Goal: Task Accomplishment & Management: Complete application form

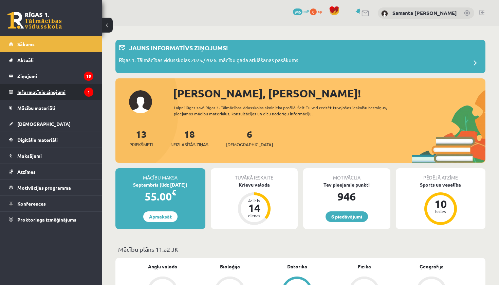
click at [44, 94] on legend "Informatīvie ziņojumi 1" at bounding box center [55, 92] width 76 height 16
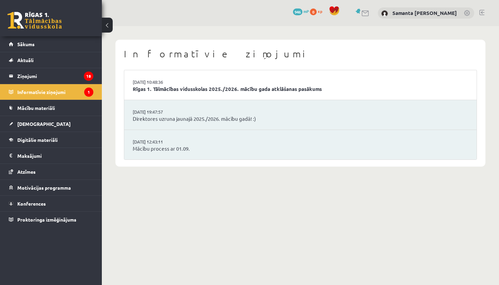
click at [169, 94] on li "02.09.2025 10:48:36 Rīgas 1. Tālmācības vidusskolas 2025./2026. mācību gada atk…" at bounding box center [300, 85] width 352 height 30
click at [166, 88] on link "Rīgas 1. Tālmācības vidusskolas 2025./2026. mācību gada atklāšanas pasākums" at bounding box center [300, 89] width 335 height 8
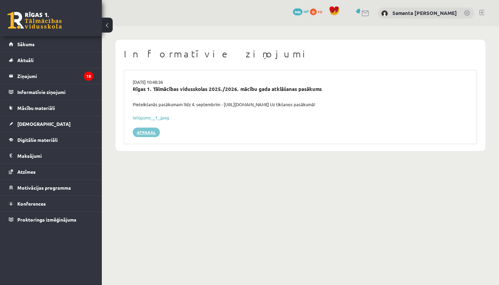
click at [141, 133] on link "Atpakaļ" at bounding box center [146, 132] width 27 height 9
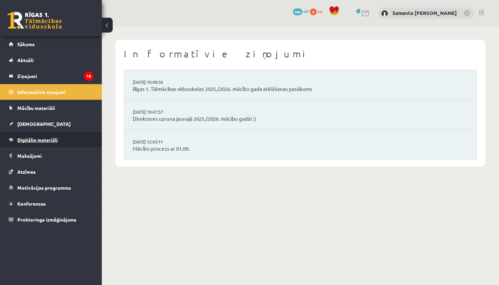
click at [39, 143] on link "Digitālie materiāli" at bounding box center [51, 140] width 84 height 16
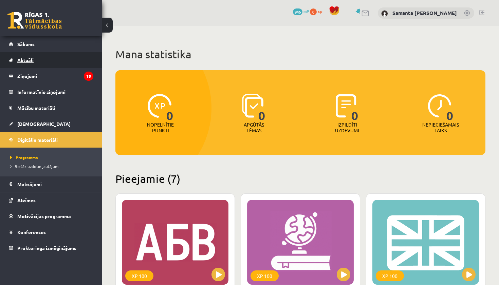
click at [20, 62] on span "Aktuāli" at bounding box center [25, 60] width 16 height 6
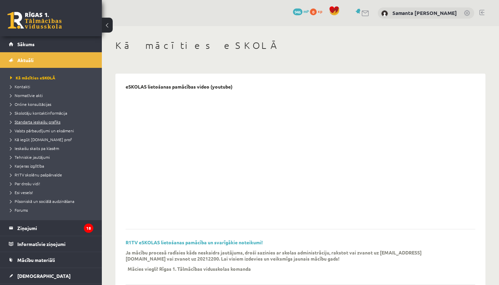
click at [36, 120] on span "Standarta ieskaišu grafiks" at bounding box center [35, 121] width 50 height 5
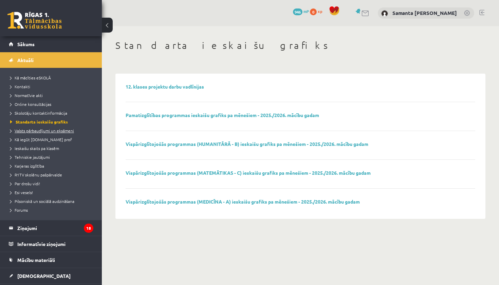
click at [36, 130] on span "Valsts pārbaudījumi un eksāmeni" at bounding box center [42, 130] width 64 height 5
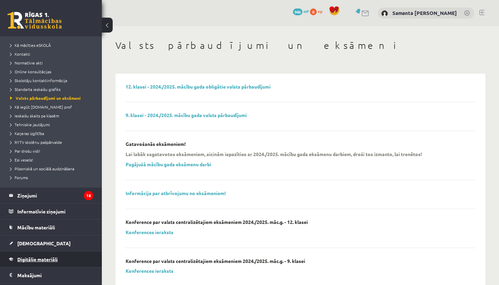
scroll to position [34, 0]
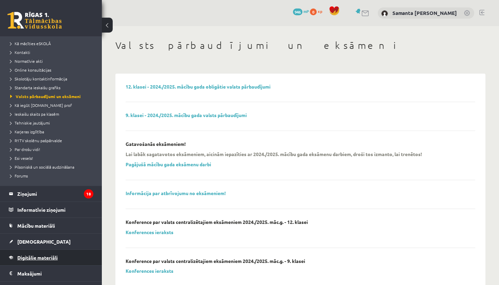
click at [35, 259] on span "Digitālie materiāli" at bounding box center [37, 257] width 40 height 6
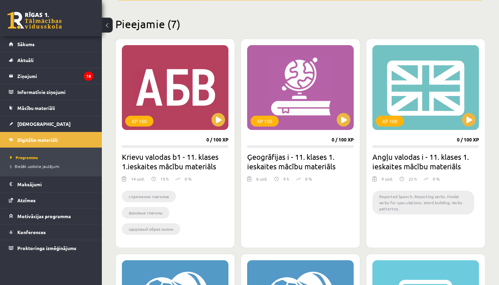
scroll to position [154, 0]
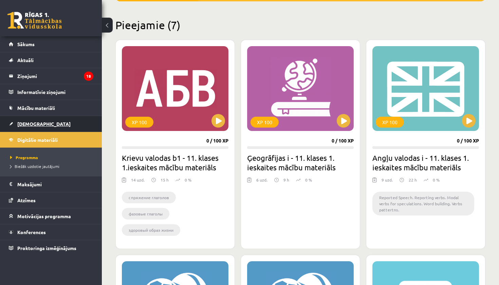
click at [35, 125] on span "[DEMOGRAPHIC_DATA]" at bounding box center [43, 124] width 53 height 6
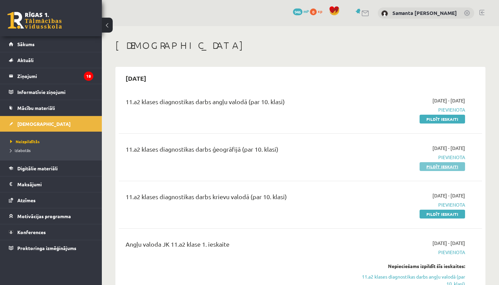
click at [433, 167] on link "Pildīt ieskaiti" at bounding box center [441, 166] width 45 height 9
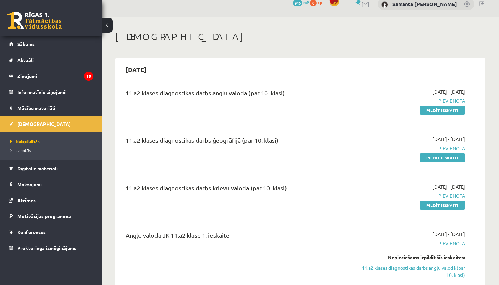
scroll to position [14, 0]
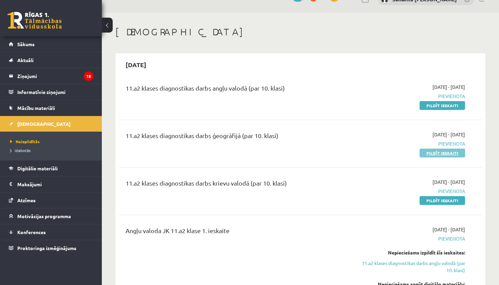
click at [443, 151] on link "Pildīt ieskaiti" at bounding box center [441, 153] width 45 height 9
click at [455, 154] on link "Pildīt ieskaiti" at bounding box center [441, 153] width 45 height 9
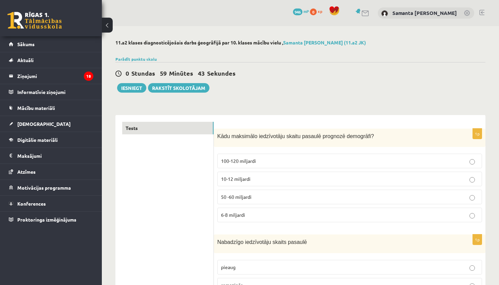
click at [263, 176] on p "10-12 miljardi" at bounding box center [349, 178] width 257 height 7
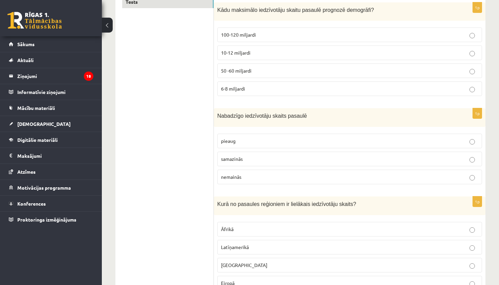
scroll to position [127, 0]
click at [265, 138] on p "pieaug" at bounding box center [349, 140] width 257 height 7
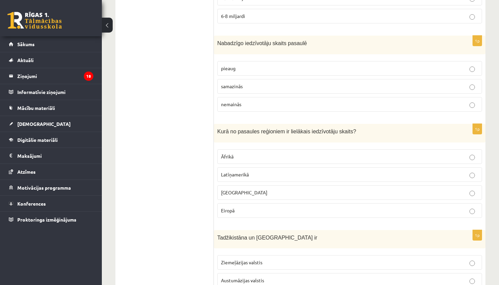
scroll to position [202, 0]
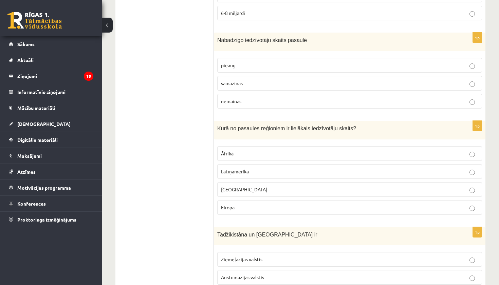
click at [249, 147] on label "Āfrikā" at bounding box center [349, 153] width 265 height 15
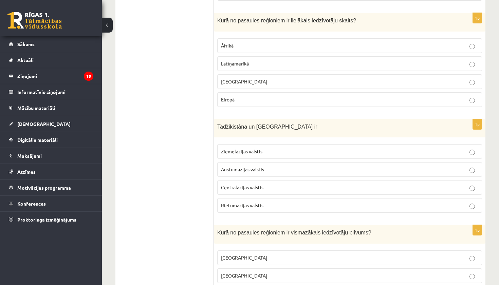
scroll to position [310, 0]
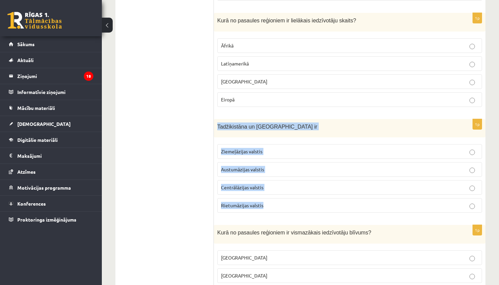
drag, startPoint x: 216, startPoint y: 124, endPoint x: 264, endPoint y: 210, distance: 98.4
click at [264, 210] on div "1p Tadžikistāna un Turkmenistāna ir Ziemeļāzijas valstis Austumāzijas valstis C…" at bounding box center [349, 168] width 271 height 99
copy div "Tadžikistāna un Turkmenistāna ir Ziemeļāzijas valstis Austumāzijas valstis Cent…"
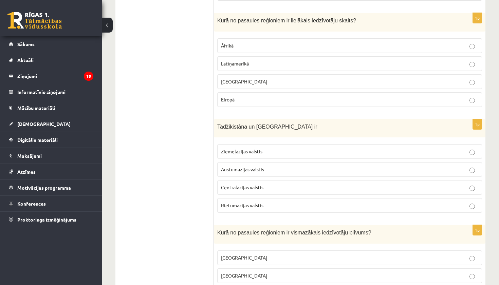
click at [265, 186] on p "Centrālāzijas valstis" at bounding box center [349, 187] width 257 height 7
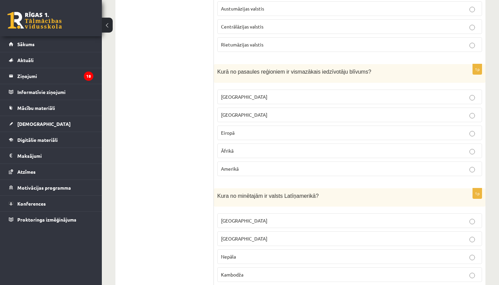
scroll to position [471, 0]
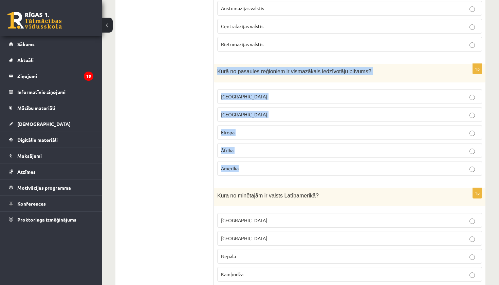
drag, startPoint x: 217, startPoint y: 71, endPoint x: 260, endPoint y: 175, distance: 112.4
click at [260, 175] on div "1p Kurā no pasaules reģioniem ir vismazākais iedzīvotāju blīvums? Austrālijā Āz…" at bounding box center [349, 122] width 271 height 117
copy div "Kurā no pasaules reģioniem ir vismazākais iedzīvotāju blīvums? Austrālijā Āzijā…"
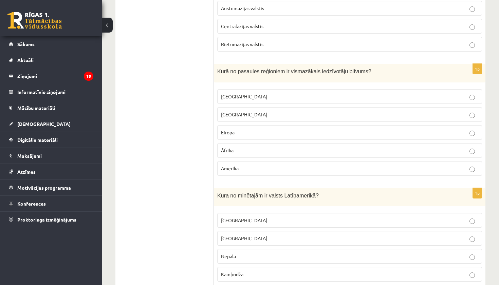
click at [258, 87] on fieldset "Austrālijā Āzijā Eiropā Āfrikā Amerikā" at bounding box center [349, 132] width 265 height 92
click at [257, 91] on label "Austrālijā" at bounding box center [349, 96] width 265 height 15
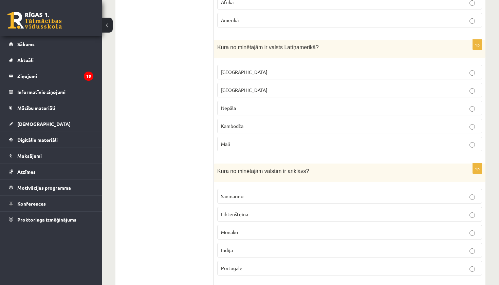
scroll to position [624, 0]
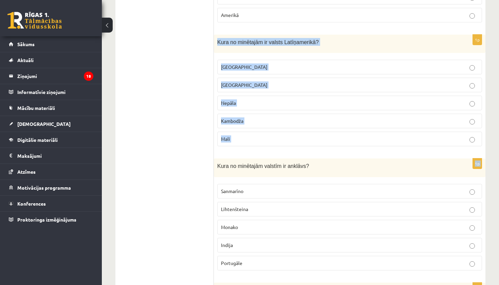
drag, startPoint x: 216, startPoint y: 40, endPoint x: 239, endPoint y: 152, distance: 114.1
copy form "Kura no minētajām ir valsts Latīņamerikā? Meksika ASV Nepāla Kambodža Mali 1p"
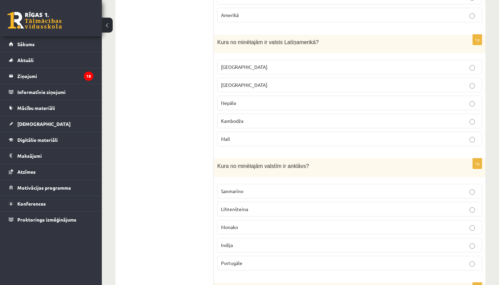
click at [284, 58] on fieldset "Meksika ASV Nepāla Kambodža Mali" at bounding box center [349, 102] width 265 height 92
click at [283, 65] on p "Meksika" at bounding box center [349, 66] width 257 height 7
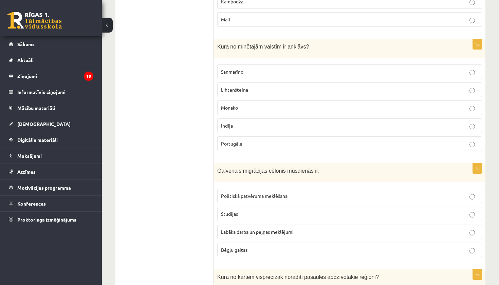
scroll to position [743, 0]
click at [252, 107] on p "Monako" at bounding box center [349, 108] width 257 height 7
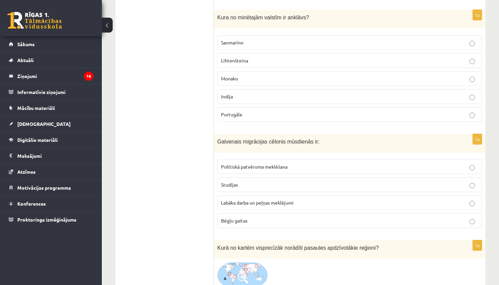
scroll to position [775, 0]
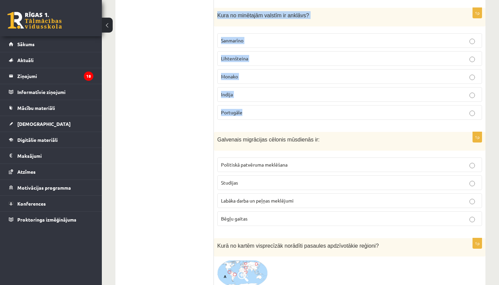
drag, startPoint x: 215, startPoint y: 12, endPoint x: 289, endPoint y: 111, distance: 122.7
click at [289, 111] on div "1p Kura no minētajām valstīm ir anklāvs? Sanmarīno Lihtenšteina Monako Indija P…" at bounding box center [349, 66] width 271 height 117
copy div "Kura no minētajām valstīm ir anklāvs? Sanmarīno Lihtenšteina Monako Indija Port…"
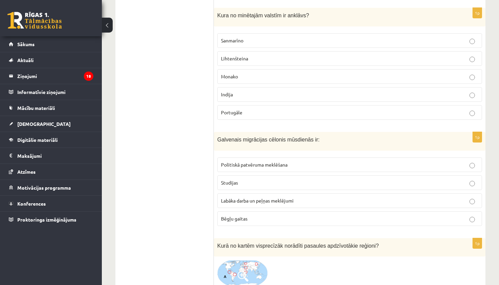
click at [270, 37] on p "Sanmarīno" at bounding box center [349, 40] width 257 height 7
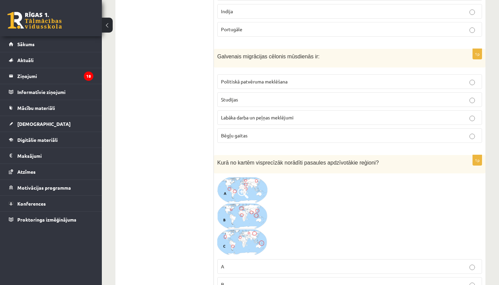
scroll to position [859, 0]
click at [258, 119] on label "Labāka darba un peļņas meklējumi" at bounding box center [349, 117] width 265 height 15
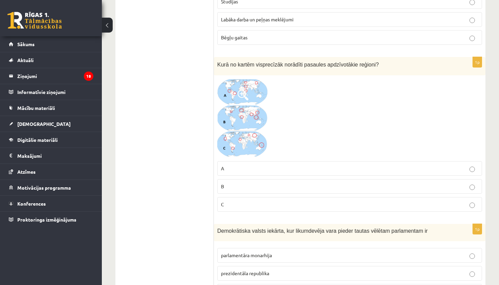
scroll to position [957, 0]
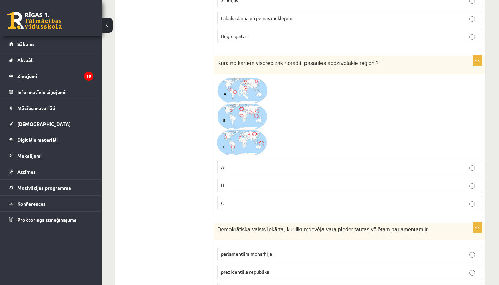
click at [243, 95] on span at bounding box center [242, 93] width 11 height 11
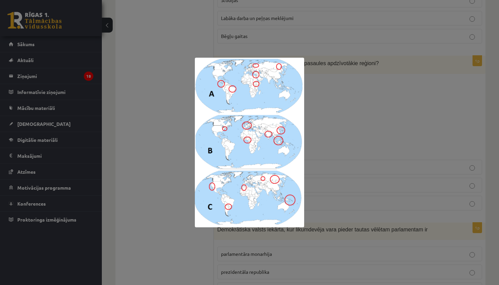
click at [183, 143] on div at bounding box center [249, 142] width 499 height 285
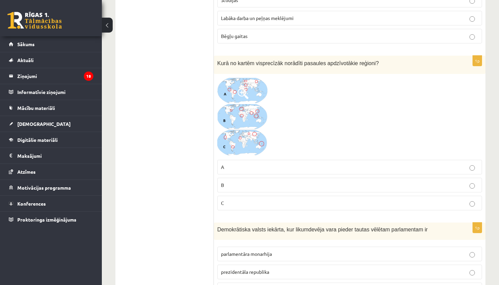
click at [250, 188] on label "B" at bounding box center [349, 185] width 265 height 15
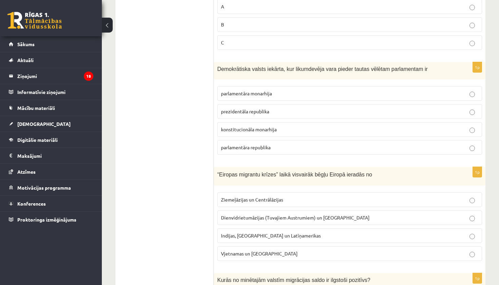
scroll to position [1116, 0]
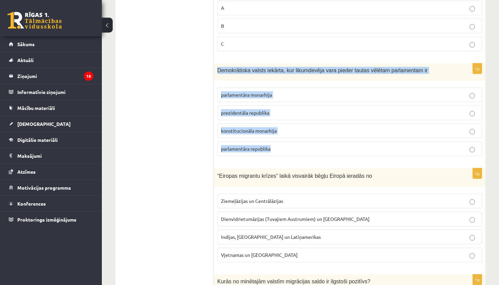
drag, startPoint x: 218, startPoint y: 68, endPoint x: 262, endPoint y: 150, distance: 93.2
click at [262, 150] on div "1p Demokrātiska valsts iekārta, kur likumdevēja vara pieder tautas vēlētam parl…" at bounding box center [349, 112] width 271 height 98
copy div "Demokrātiska valsts iekārta, kur likumdevēja vara pieder tautas vēlētam parlame…"
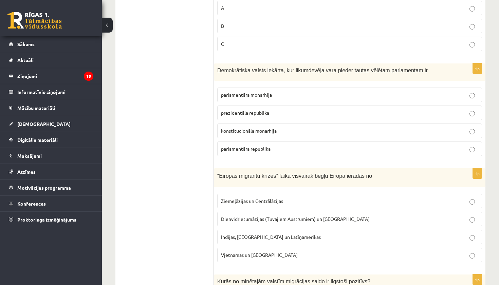
click at [257, 151] on label "parlamentāra republika" at bounding box center [349, 148] width 265 height 15
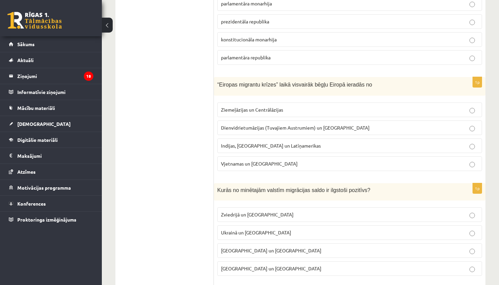
scroll to position [1210, 0]
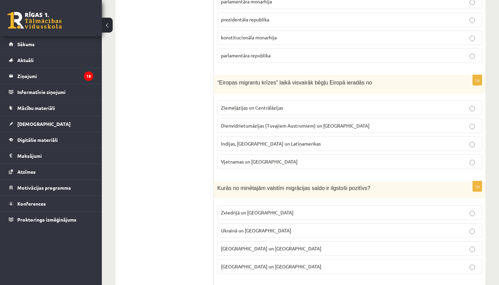
click at [267, 146] on label "Indijas, Pakistānas un Latīņamerikas" at bounding box center [349, 143] width 265 height 15
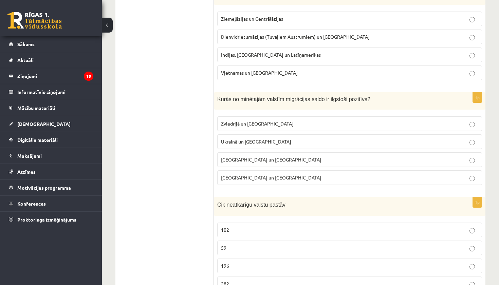
scroll to position [1301, 0]
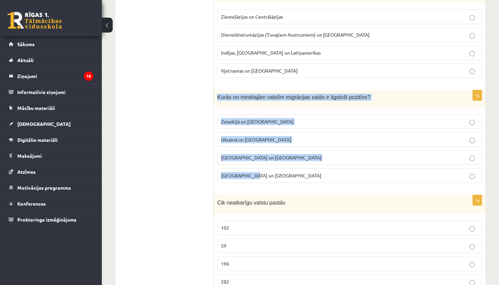
drag, startPoint x: 217, startPoint y: 95, endPoint x: 256, endPoint y: 182, distance: 95.7
click at [256, 182] on div "1p Kurās no minētajām valstīm migrācijas saldo ir ilgstoši pozitīvs? Zviedrijā …" at bounding box center [349, 139] width 271 height 98
copy div "Kurās no minētajām valstīm migrācijas saldo ir ilgstoši pozitīvs? Zviedrijā un …"
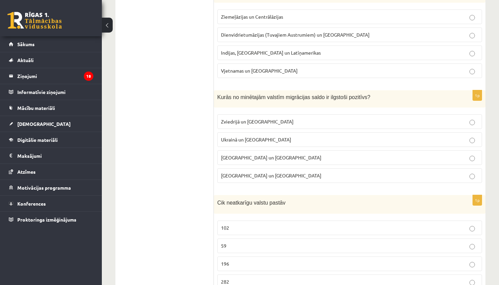
click at [245, 74] on label "Vjetnamas un Filipīnām" at bounding box center [349, 70] width 265 height 15
click at [254, 120] on span "Zviedrijā un ASV" at bounding box center [257, 121] width 73 height 6
click at [273, 50] on span "Indijas, Pakistānas un Latīņamerikas" at bounding box center [271, 53] width 100 height 6
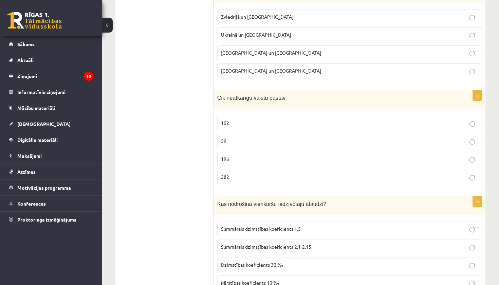
scroll to position [1405, 0]
drag, startPoint x: 216, startPoint y: 95, endPoint x: 267, endPoint y: 184, distance: 102.7
click at [267, 184] on div "1p Cik neatkarīgu valstu pastāv 102 59 196 282" at bounding box center [349, 139] width 271 height 99
copy div "Cik neatkarīgu valstu pastāv 102 59 196 282"
click at [285, 196] on div "Kas nodrošina vienkāršu iedzīvotāju ataudzi?" at bounding box center [349, 205] width 271 height 19
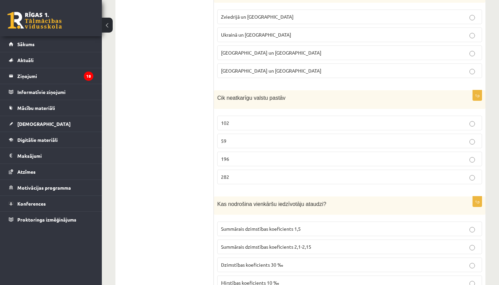
click at [288, 152] on label "196" at bounding box center [349, 159] width 265 height 15
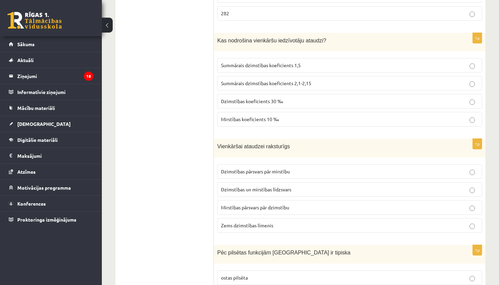
scroll to position [1570, 0]
click at [307, 115] on p "Mirstības koeficients 10 ‰" at bounding box center [349, 118] width 257 height 7
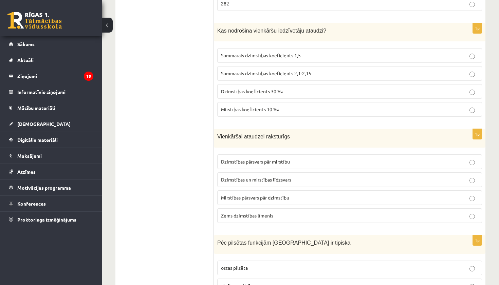
scroll to position [1581, 0]
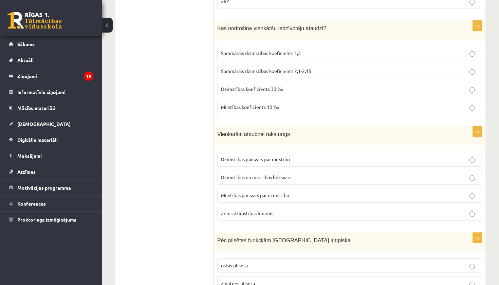
click at [323, 89] on p "Dzimstības koeficients 30 ‰" at bounding box center [349, 88] width 257 height 7
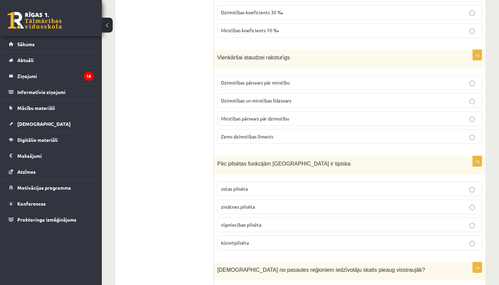
scroll to position [1657, 0]
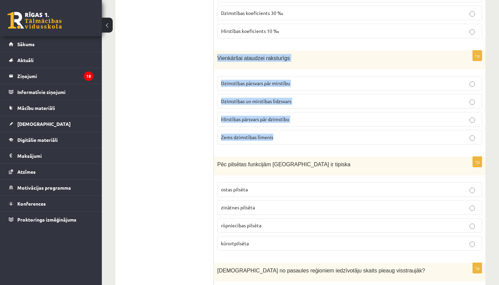
drag, startPoint x: 218, startPoint y: 55, endPoint x: 267, endPoint y: 147, distance: 104.3
click at [268, 147] on div "1p Vienkāršai ataudzei raksturīgs Dzimstības pārsvars pār mirstību Dzimstības u…" at bounding box center [349, 100] width 271 height 99
copy div "Vienkāršai ataudzei raksturīgs Dzimstības pārsvars pār mirstību Dzimstības un m…"
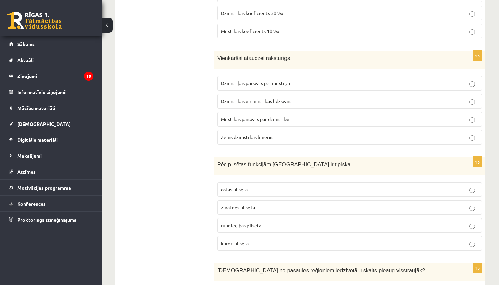
click at [288, 151] on form "1p Kādu maksimālo iedzīvotāju skaitu pasaulē prognozē demogrāfi? 100-120 miljar…" at bounding box center [349, 126] width 258 height 3322
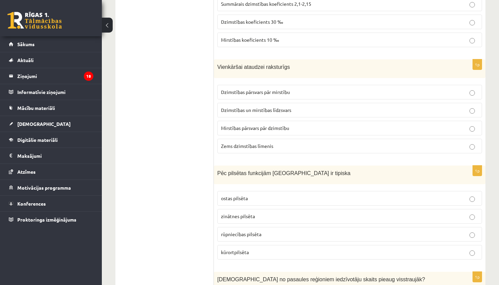
scroll to position [1649, 0]
click at [304, 107] on p "Dzimstības un mirstības līdzsvars" at bounding box center [349, 109] width 257 height 7
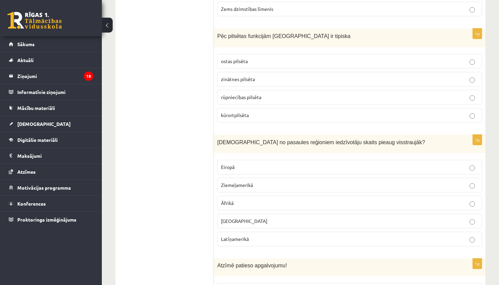
scroll to position [1785, 0]
click at [298, 112] on p "kūrortpilsēta" at bounding box center [349, 115] width 257 height 7
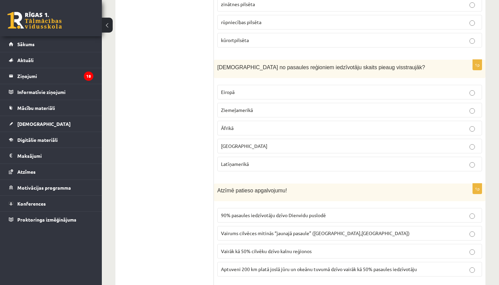
scroll to position [1862, 0]
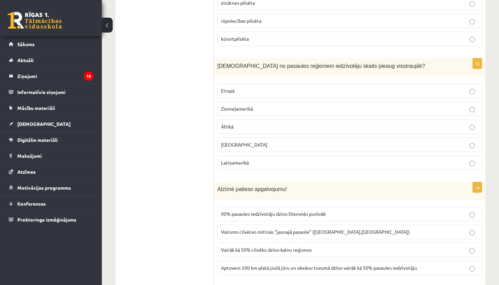
click at [299, 123] on p "Āfrikā" at bounding box center [349, 126] width 257 height 7
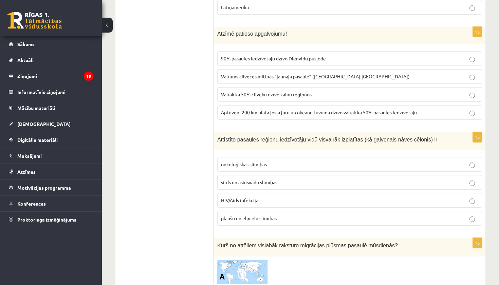
scroll to position [2017, 0]
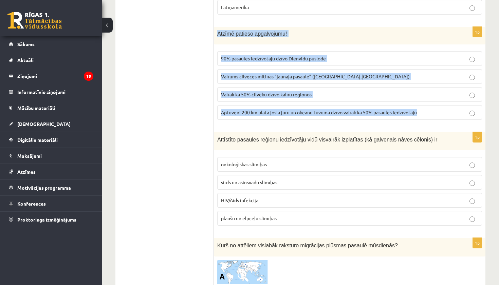
drag, startPoint x: 218, startPoint y: 31, endPoint x: 293, endPoint y: 117, distance: 114.0
click at [293, 117] on div "1p Atzīmē patieso apgalvojumu! 90% pasaules iedzīvotāju dzīvo Dienvidu puslodē …" at bounding box center [349, 76] width 271 height 98
copy div "Atzīmē patieso apgalvojumu! 90% pasaules iedzīvotāju dzīvo Dienvidu puslodē Vai…"
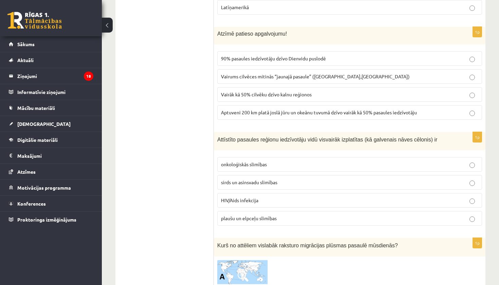
click at [308, 109] on span "Aptuveni 200 km platā joslā jūru un okeānu tuvumā dzīvo vairāk kā 50% pasaules …" at bounding box center [319, 112] width 196 height 6
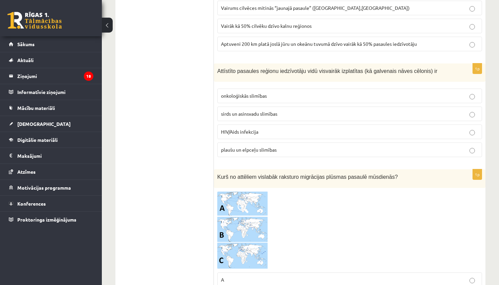
scroll to position [2088, 0]
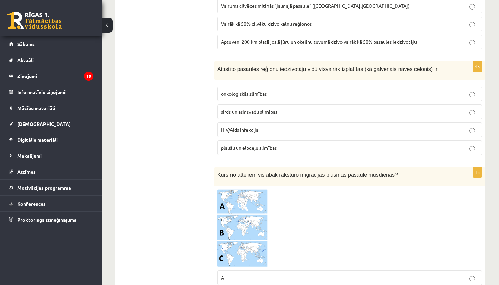
click at [308, 109] on p "sirds un asinsvadu slimības" at bounding box center [349, 111] width 257 height 7
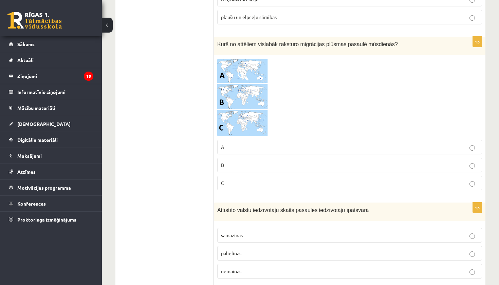
scroll to position [2219, 0]
click at [251, 91] on img at bounding box center [242, 97] width 51 height 78
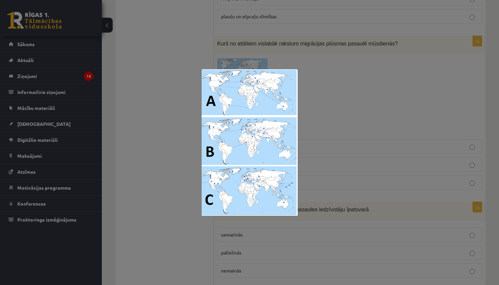
click at [249, 233] on div at bounding box center [249, 142] width 499 height 285
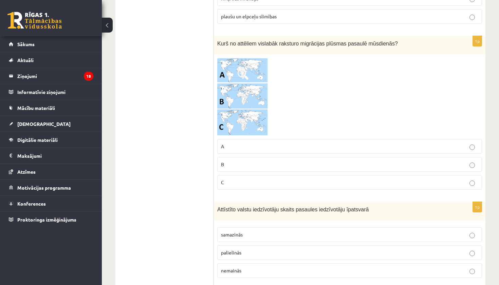
click at [252, 179] on p "C" at bounding box center [349, 182] width 257 height 7
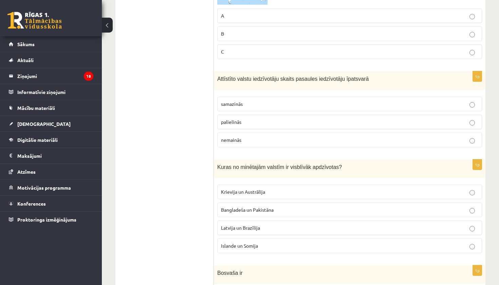
scroll to position [2352, 0]
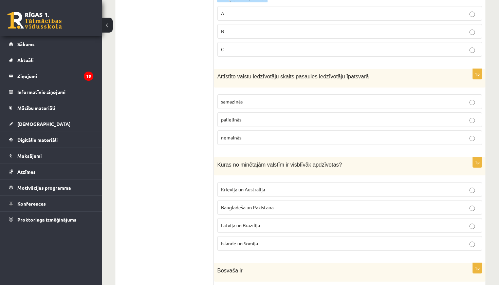
click at [274, 112] on label "palielinās" at bounding box center [349, 119] width 265 height 15
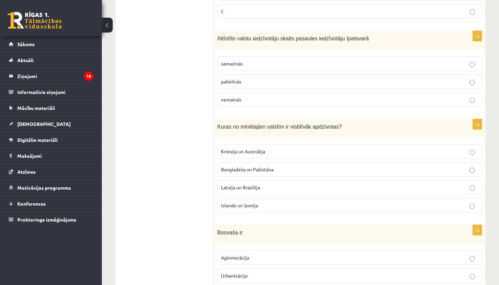
scroll to position [2398, 0]
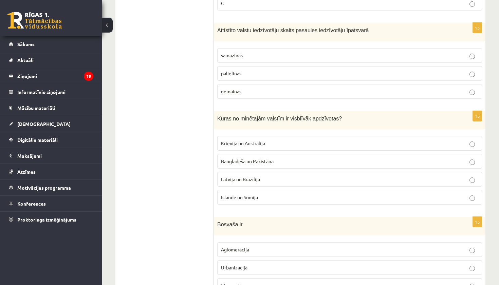
click at [296, 161] on label "Bangladeša un Pakistāna" at bounding box center [349, 161] width 265 height 15
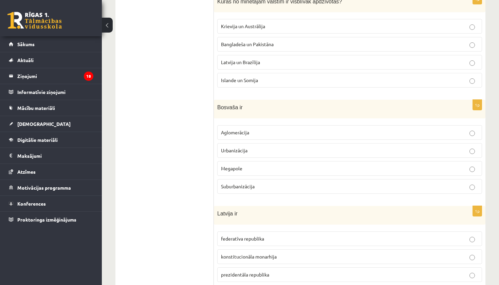
scroll to position [2516, 0]
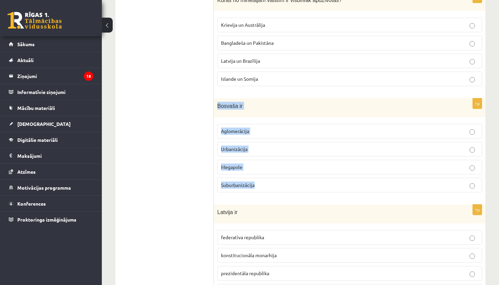
drag, startPoint x: 216, startPoint y: 101, endPoint x: 233, endPoint y: 186, distance: 87.2
click at [233, 186] on div "1p Bosvaša ir Aglomerācija Urbanizācija Megapole Suburbanizācija" at bounding box center [349, 147] width 271 height 99
copy div "Bosvaša ir Aglomerācija Urbanizācija Megapole Suburbanizācija"
click at [264, 130] on p "Aglomerācija" at bounding box center [349, 131] width 257 height 7
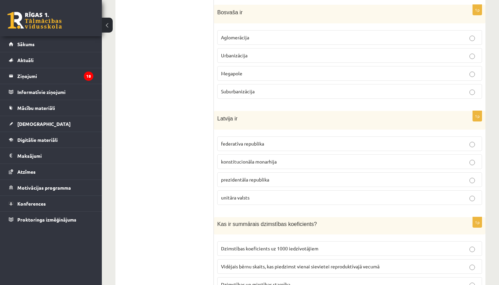
scroll to position [2610, 0]
click at [234, 176] on span "prezidentāla republika" at bounding box center [245, 179] width 48 height 6
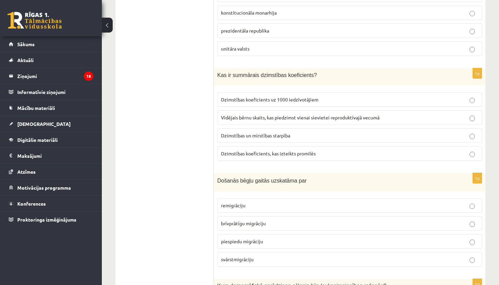
scroll to position [2760, 0]
click at [255, 96] on span "Dzimstības koeficients uz 1000 iedzīvotājiem" at bounding box center [269, 99] width 97 height 6
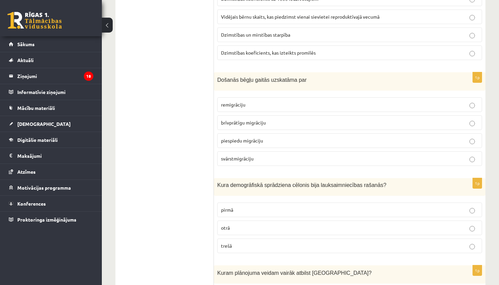
scroll to position [2860, 0]
click at [250, 137] on span "piespiedu migrāciju" at bounding box center [242, 140] width 42 height 6
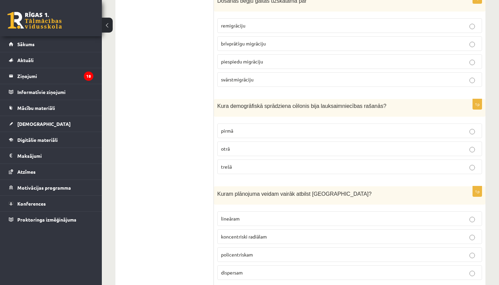
scroll to position [2939, 0]
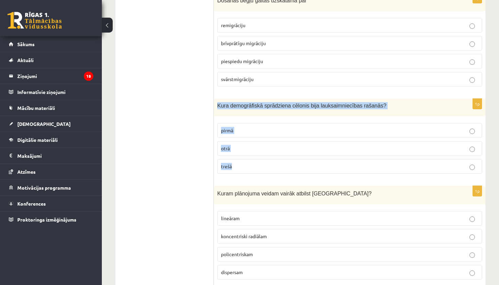
drag, startPoint x: 216, startPoint y: 98, endPoint x: 241, endPoint y: 169, distance: 75.4
click at [241, 169] on div "1p Kura demogrāfiskā sprādziena cēlonis bija lauksaimniecības rašanās? pirmā ot…" at bounding box center [349, 139] width 271 height 80
click at [258, 173] on div "1p Kura demogrāfiskā sprādziena cēlonis bija lauksaimniecības rašanās? pirmā ot…" at bounding box center [349, 139] width 271 height 80
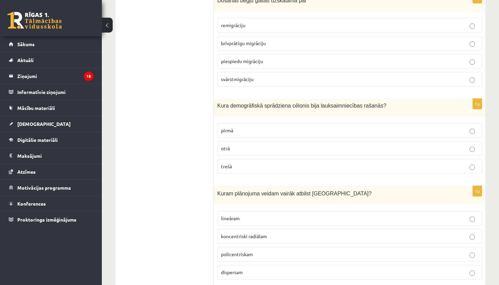
click at [235, 131] on label "pirmā" at bounding box center [349, 130] width 265 height 15
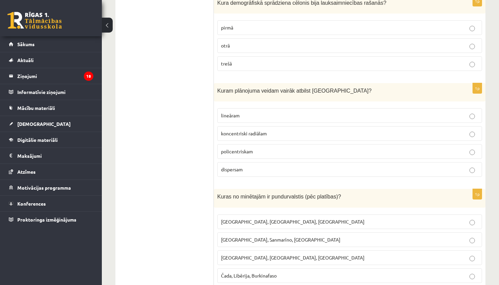
scroll to position [3043, 0]
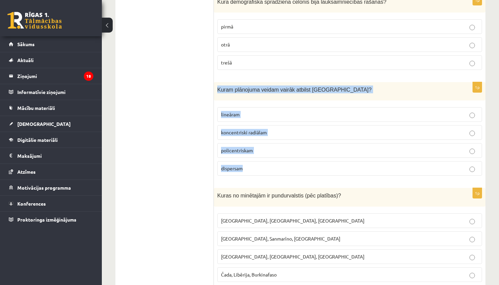
drag, startPoint x: 216, startPoint y: 82, endPoint x: 250, endPoint y: 168, distance: 91.7
click at [250, 168] on div "1p Kuram plānojuma veidam vairāk atbilst Rīga? lineāram koncentriski radiālam p…" at bounding box center [349, 131] width 271 height 99
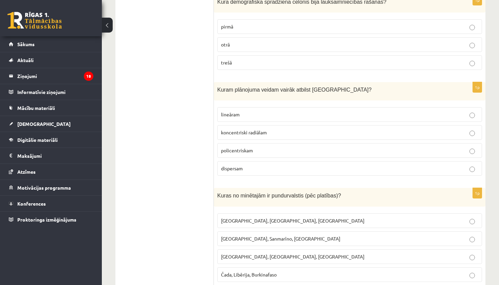
click at [249, 130] on p "koncentriski radiālam" at bounding box center [349, 132] width 257 height 7
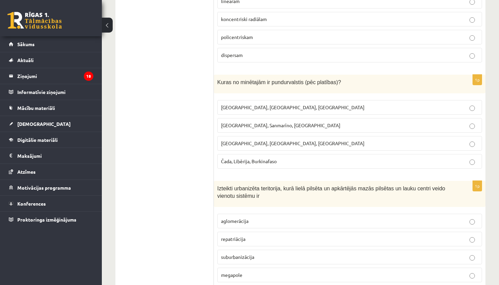
scroll to position [3157, 0]
click at [274, 123] on label "Monako, Sanmarīno, Luksemburga" at bounding box center [349, 124] width 265 height 15
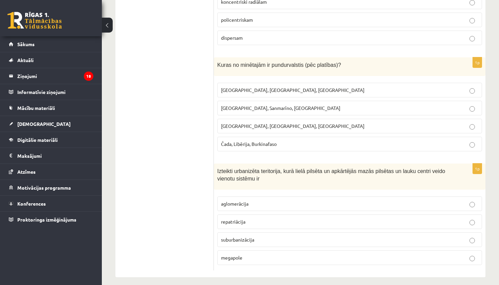
scroll to position [3173, 0]
click at [256, 236] on p "suburbanizācija" at bounding box center [349, 239] width 257 height 7
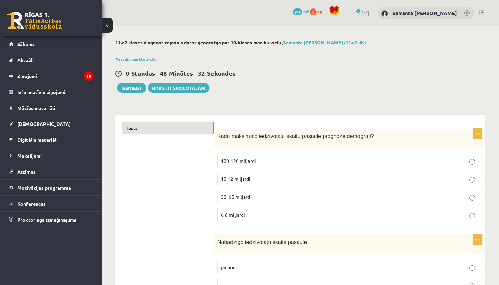
scroll to position [0, 0]
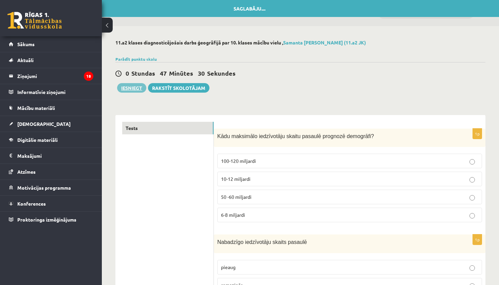
click at [128, 89] on button "Iesniegt" at bounding box center [131, 87] width 29 height 9
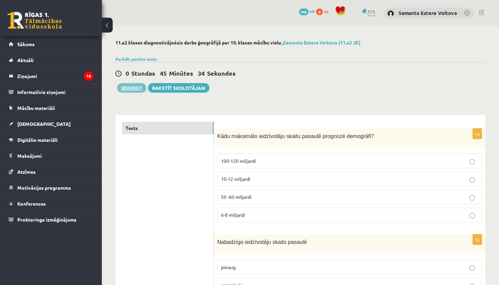
click at [131, 90] on button "Iesniegt" at bounding box center [131, 87] width 29 height 9
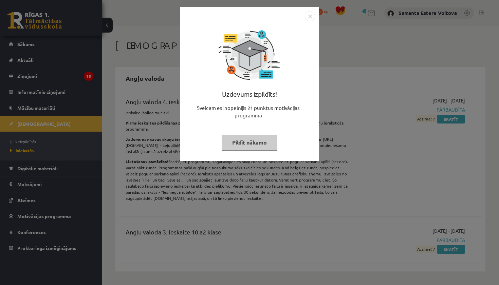
click at [309, 15] on img "Close" at bounding box center [310, 16] width 10 height 10
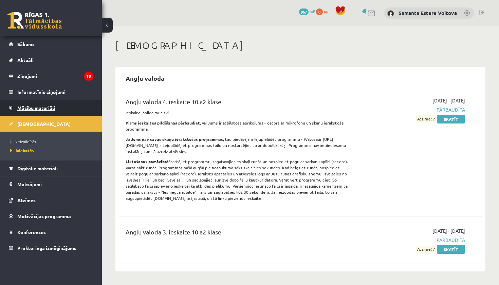
click at [28, 109] on span "Mācību materiāli" at bounding box center [36, 108] width 38 height 6
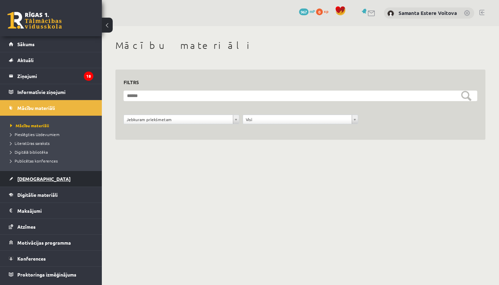
click at [30, 179] on span "[DEMOGRAPHIC_DATA]" at bounding box center [43, 179] width 53 height 6
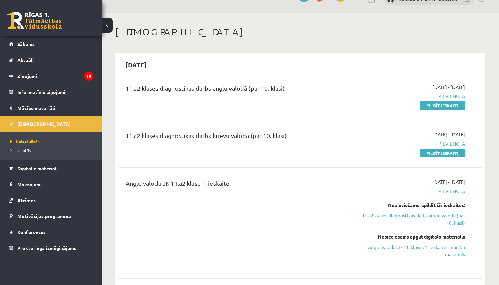
scroll to position [12, 0]
